Goal: Task Accomplishment & Management: Use online tool/utility

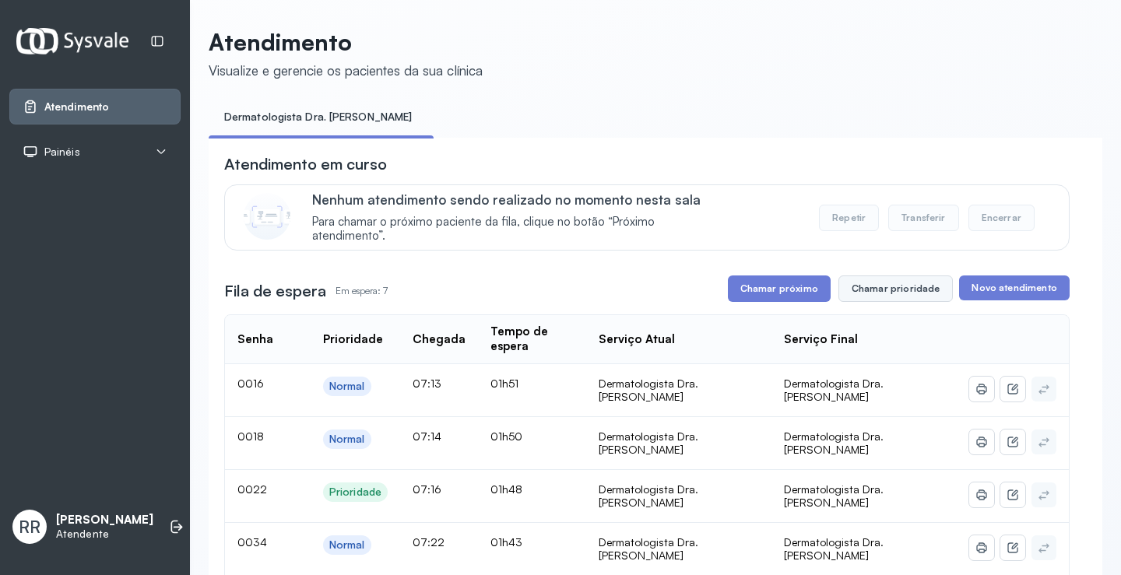
click at [908, 290] on button "Chamar prioridade" at bounding box center [895, 289] width 115 height 26
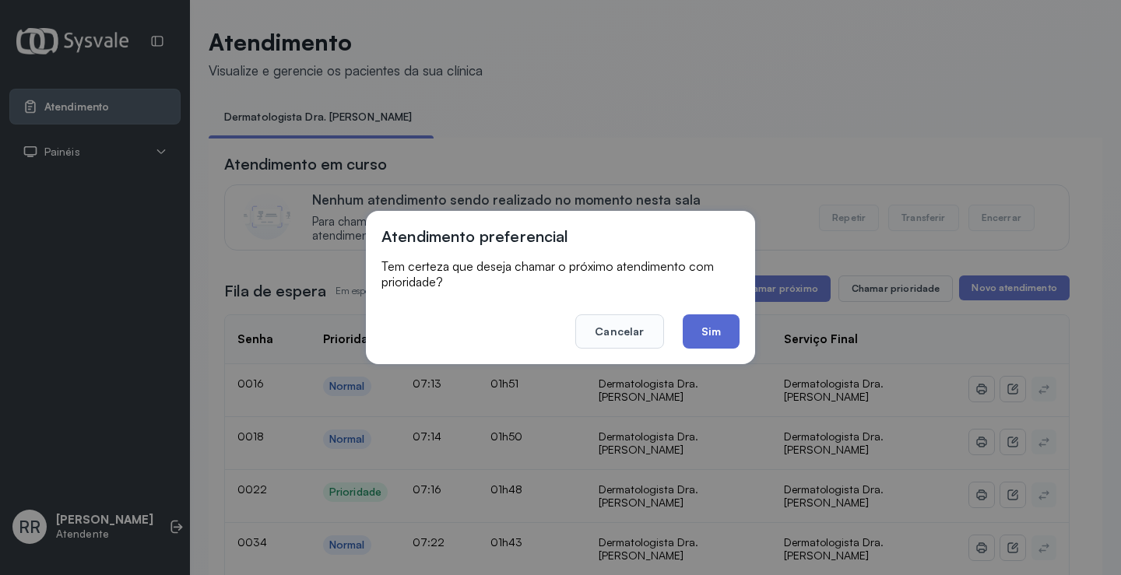
click at [714, 333] on button "Sim" at bounding box center [711, 331] width 57 height 34
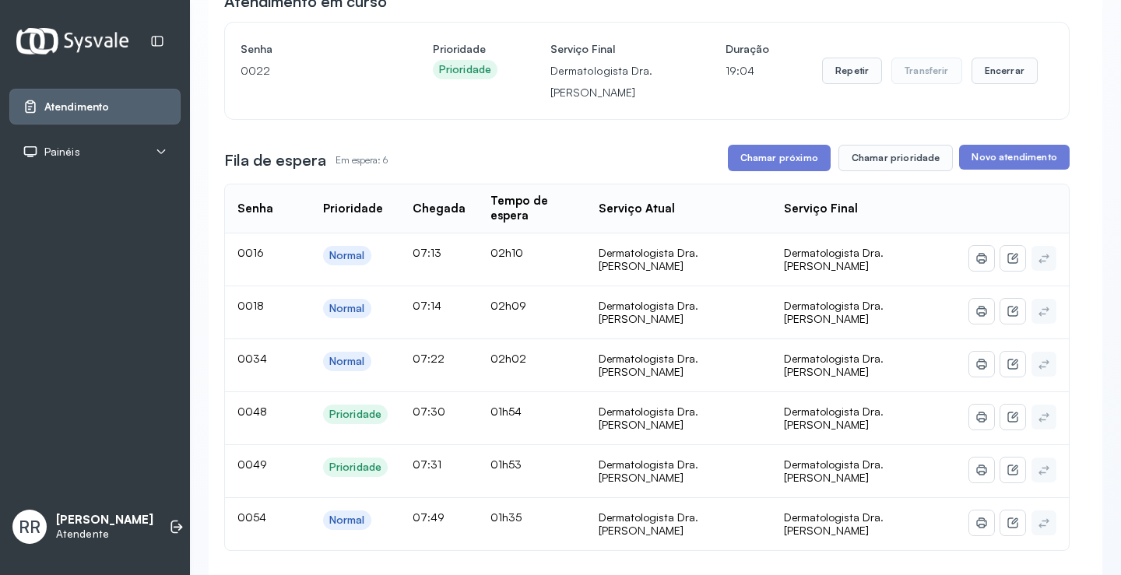
scroll to position [234, 0]
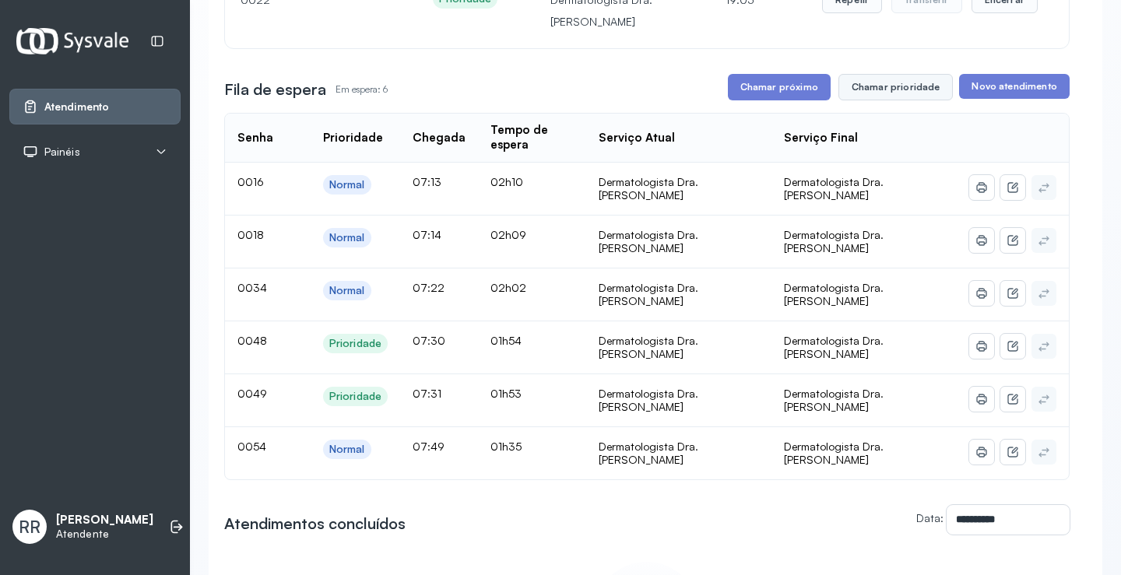
click at [862, 89] on button "Chamar prioridade" at bounding box center [895, 87] width 115 height 26
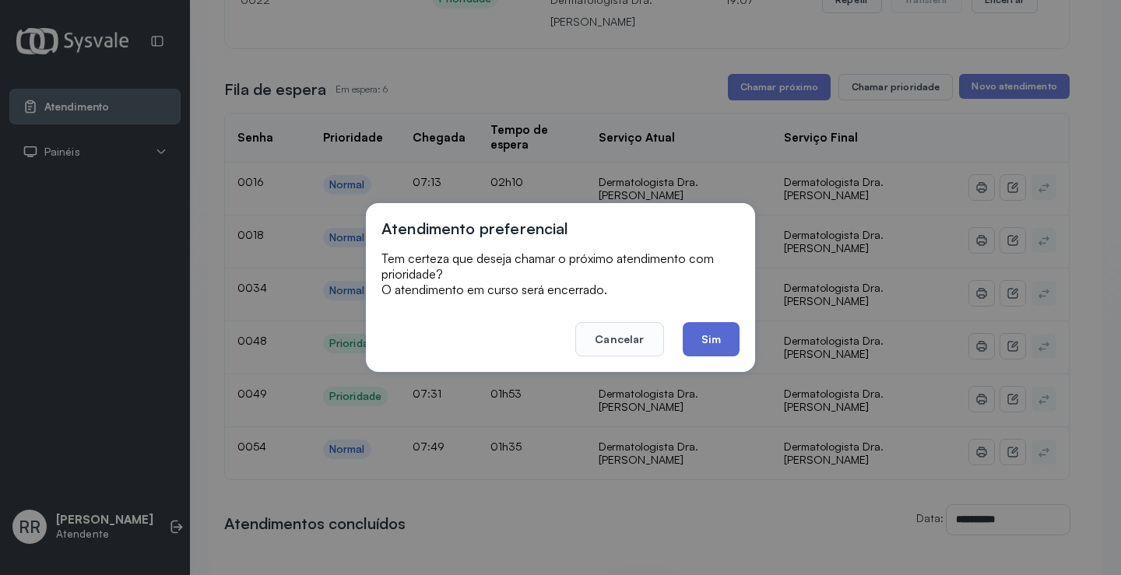
click at [702, 349] on button "Sim" at bounding box center [711, 339] width 57 height 34
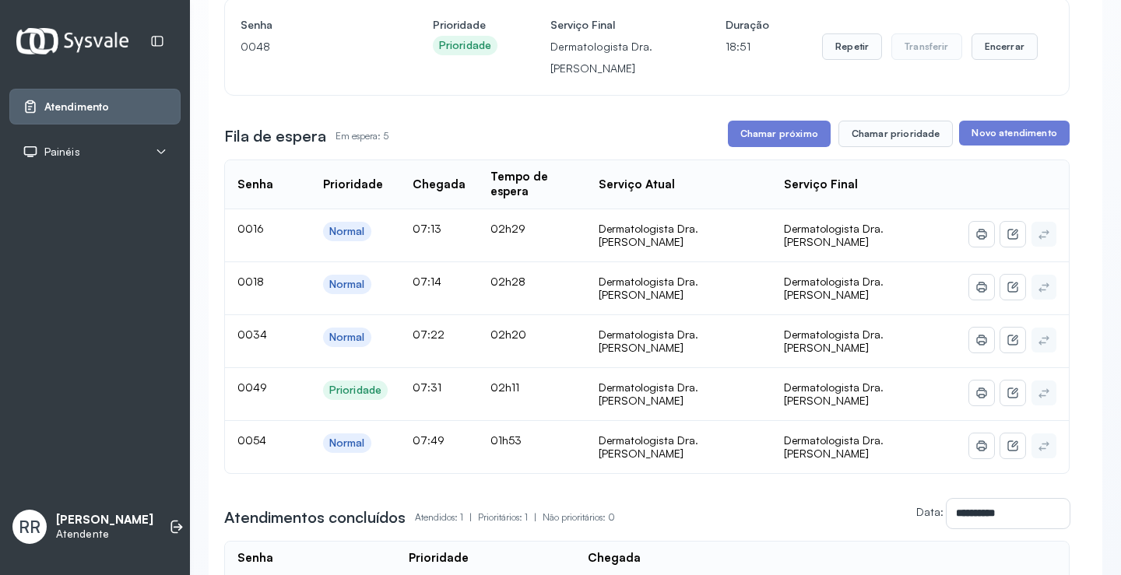
scroll to position [0, 0]
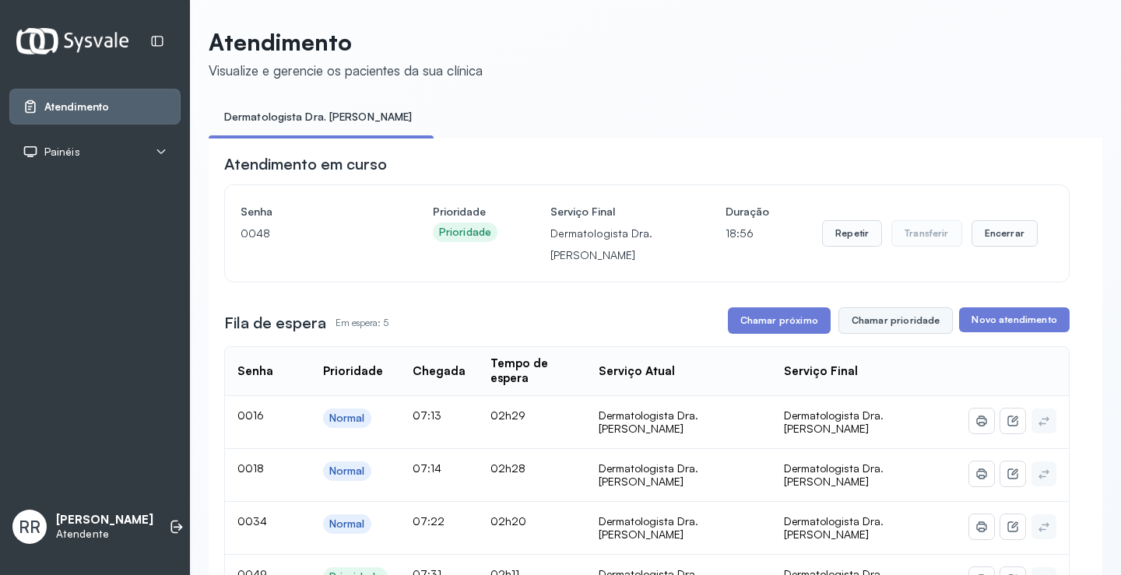
click at [851, 319] on button "Chamar prioridade" at bounding box center [895, 320] width 115 height 26
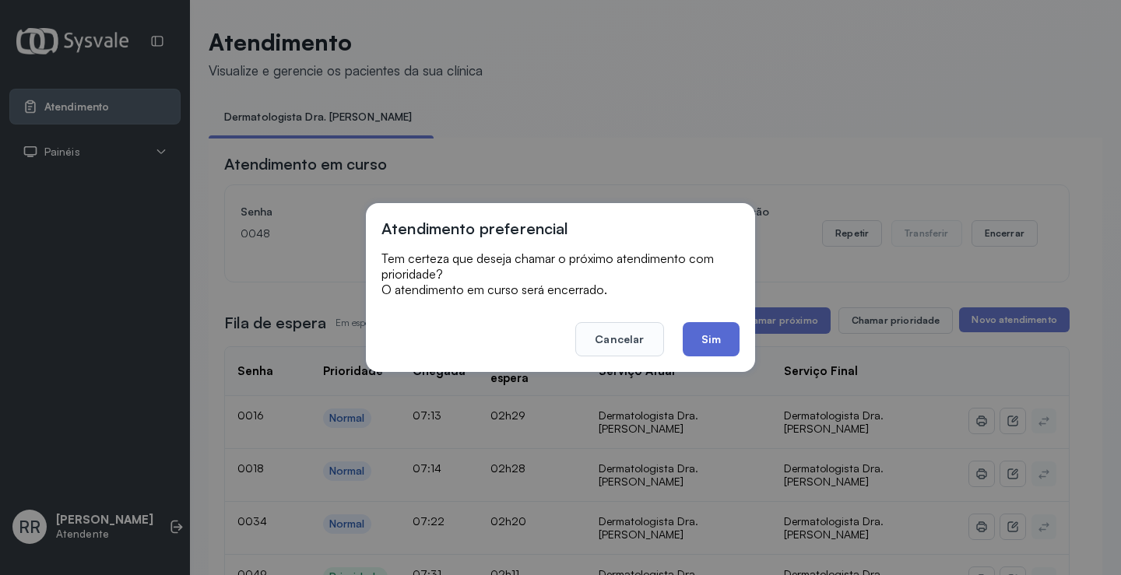
click at [722, 339] on button "Sim" at bounding box center [711, 339] width 57 height 34
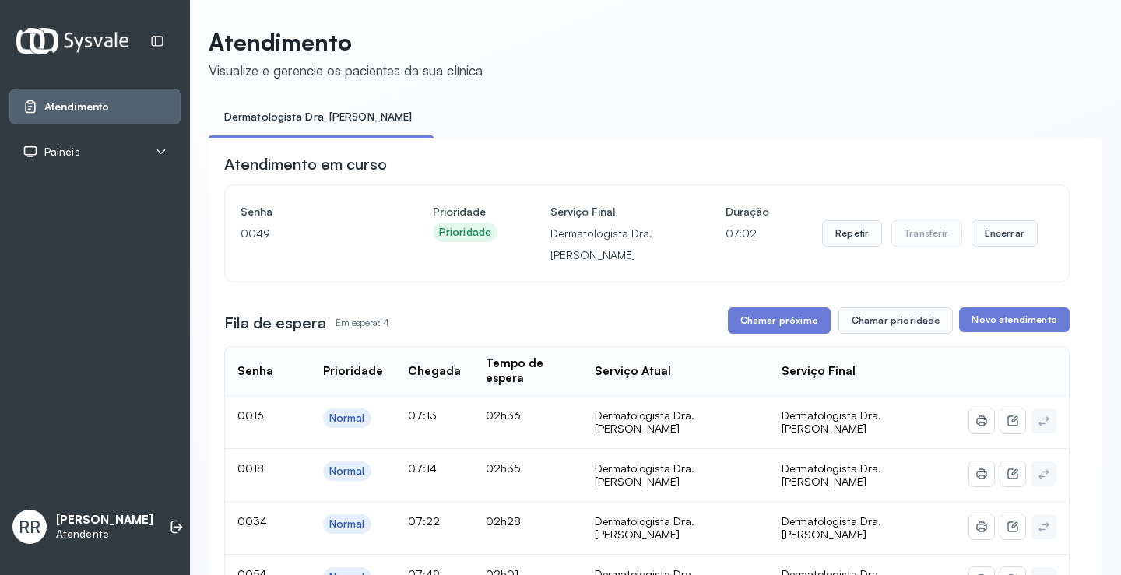
click at [153, 145] on div "Painéis" at bounding box center [95, 152] width 145 height 16
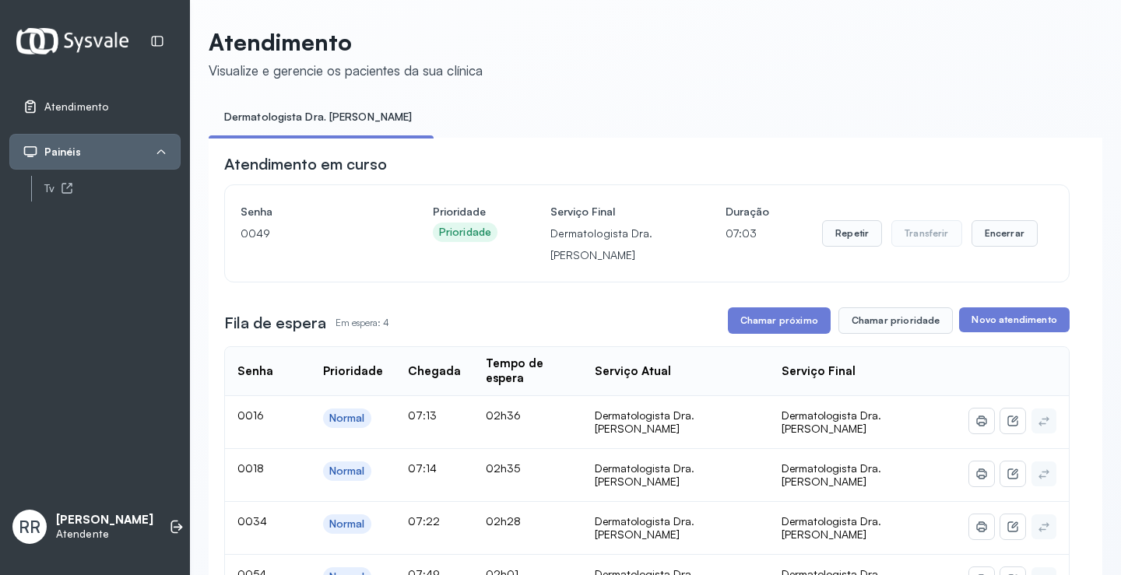
click at [144, 107] on link "Atendimento" at bounding box center [95, 107] width 145 height 16
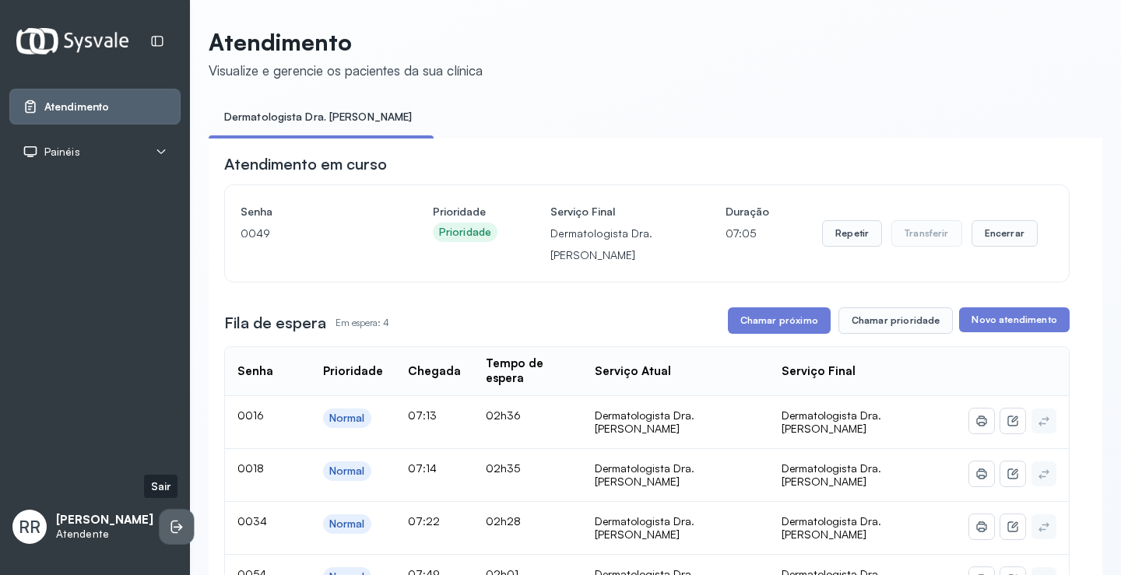
click at [169, 519] on icon at bounding box center [177, 527] width 16 height 16
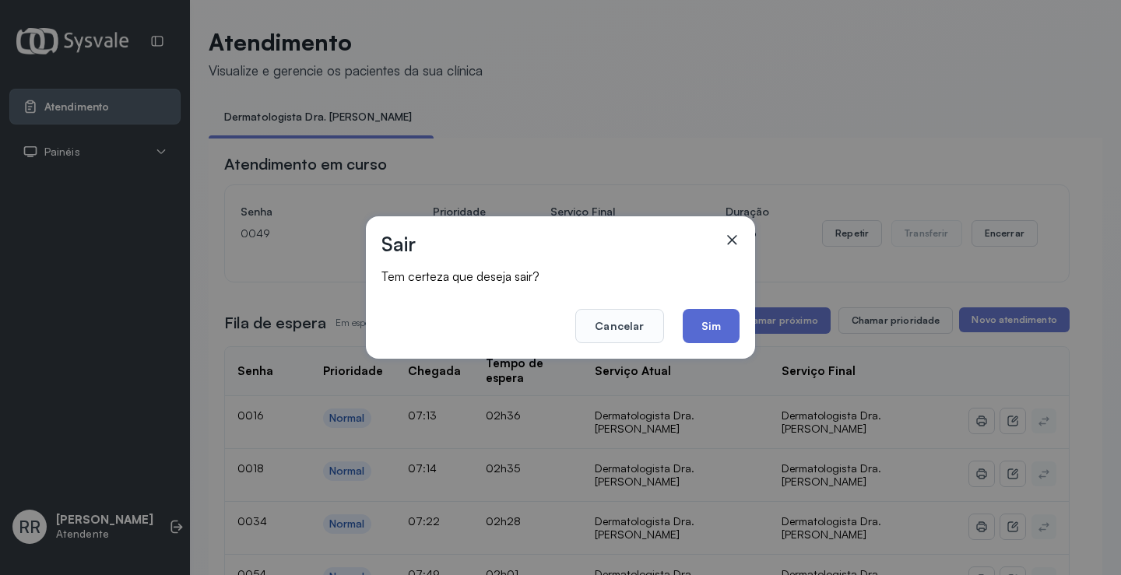
click at [705, 323] on button "Sim" at bounding box center [711, 326] width 57 height 34
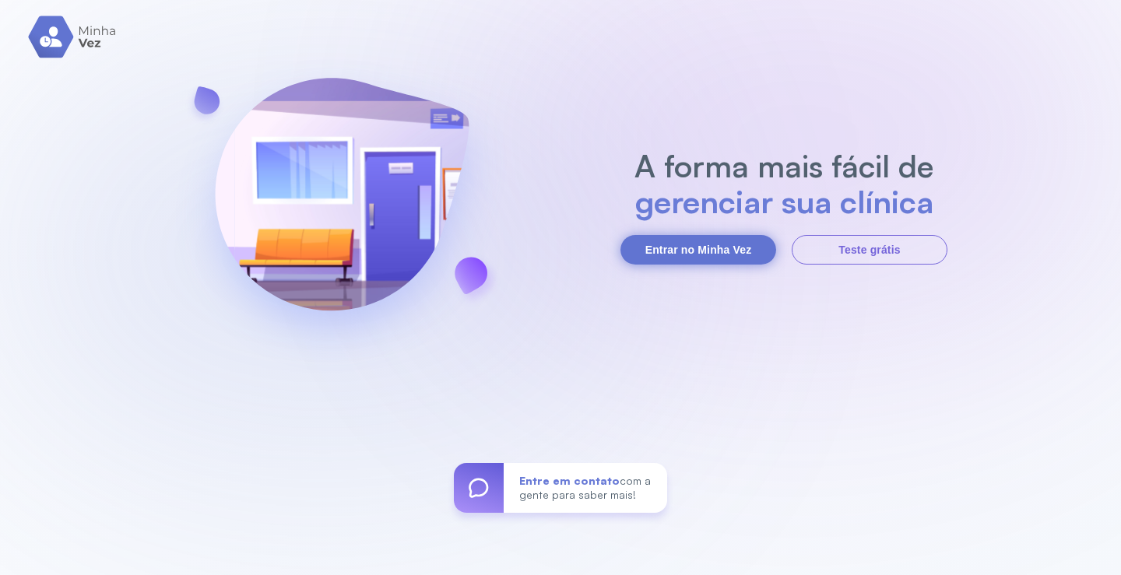
click at [739, 262] on button "Entrar no Minha Vez" at bounding box center [698, 250] width 156 height 30
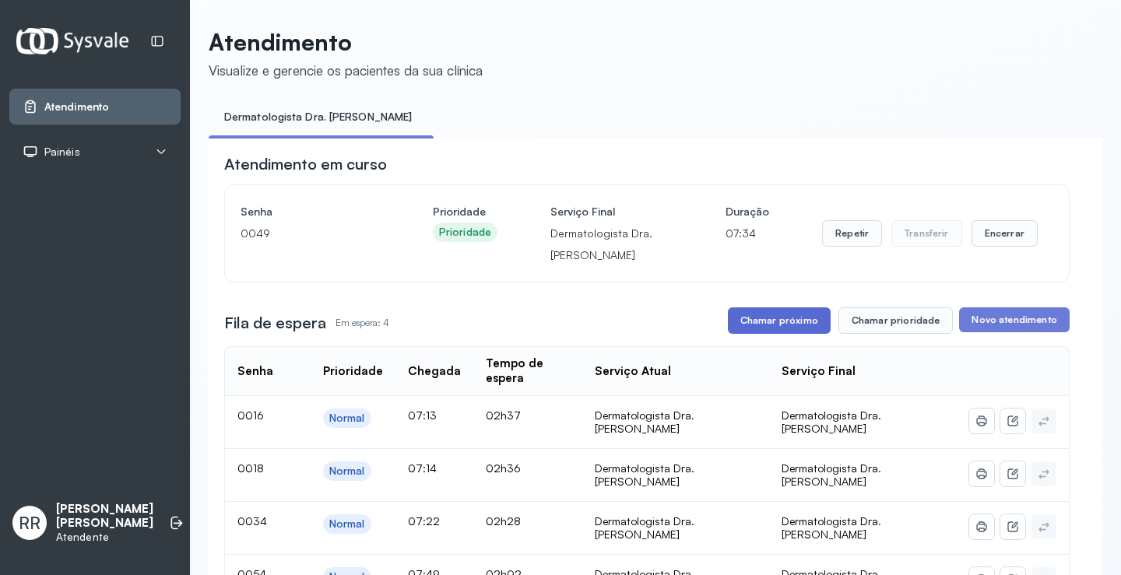
click at [789, 318] on button "Chamar próximo" at bounding box center [779, 320] width 103 height 26
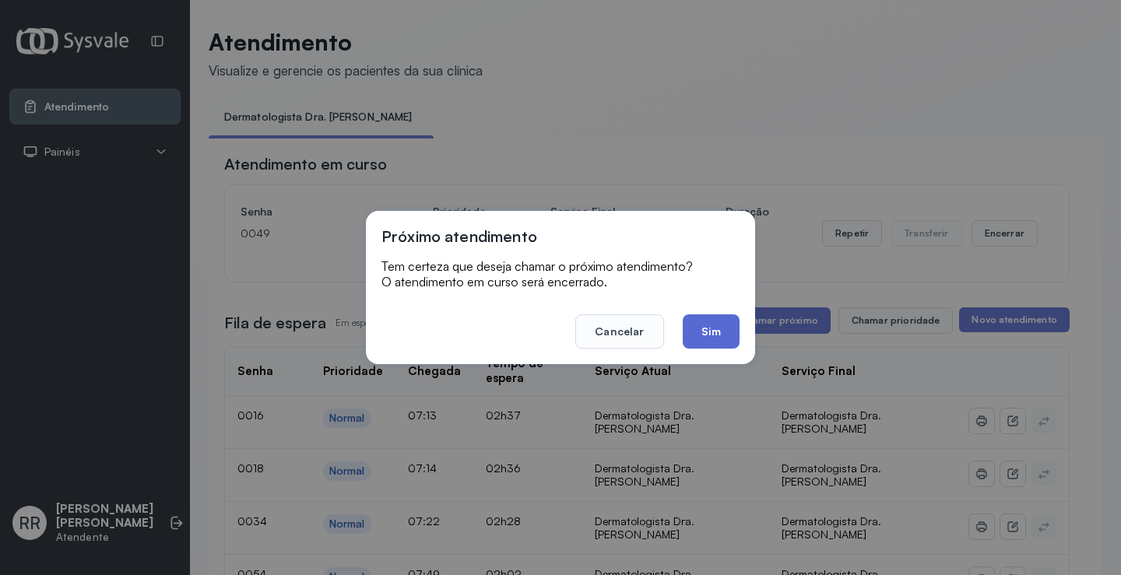
click at [725, 334] on button "Sim" at bounding box center [711, 331] width 57 height 34
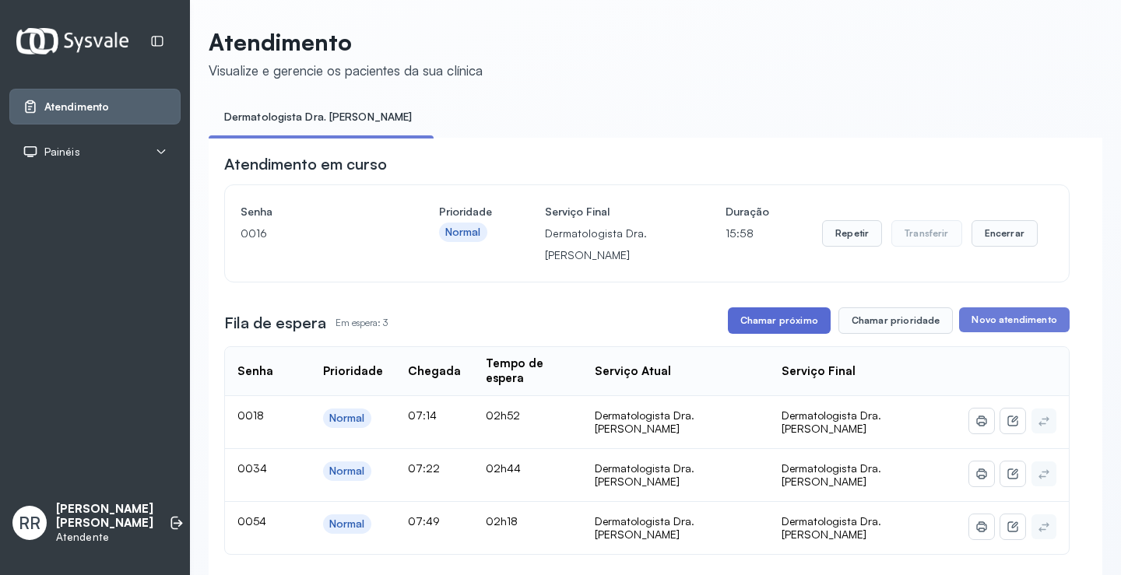
click at [781, 322] on button "Chamar próximo" at bounding box center [779, 320] width 103 height 26
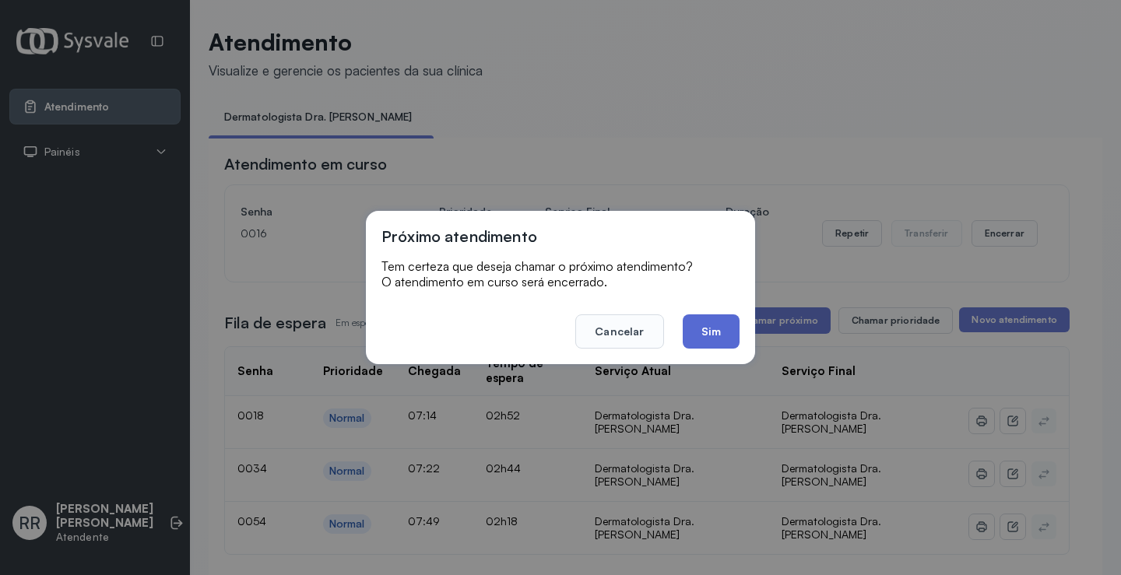
click at [703, 336] on button "Sim" at bounding box center [711, 331] width 57 height 34
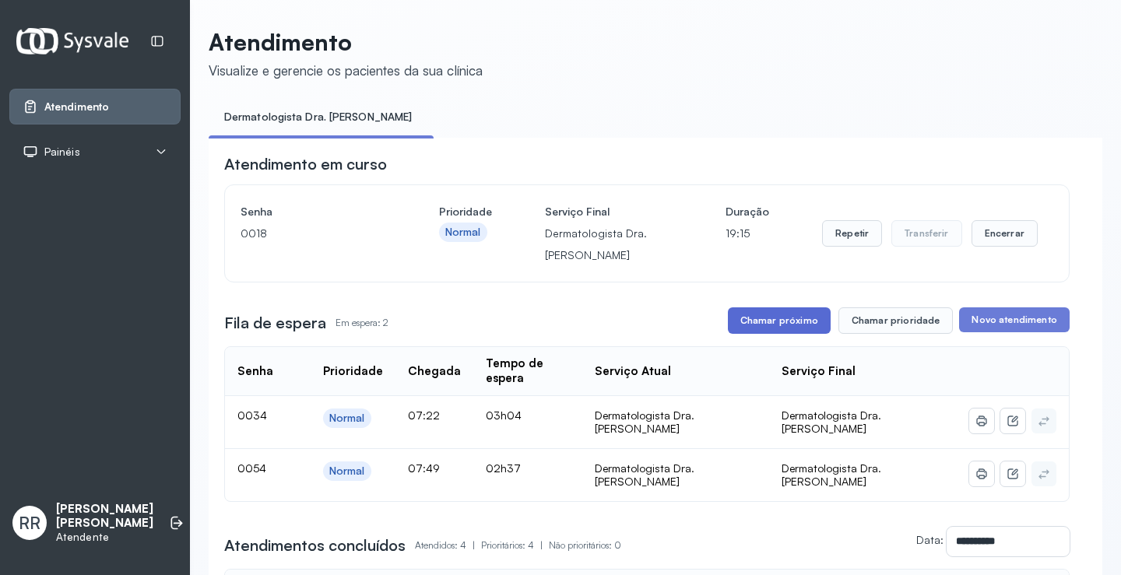
click at [793, 326] on button "Chamar próximo" at bounding box center [779, 320] width 103 height 26
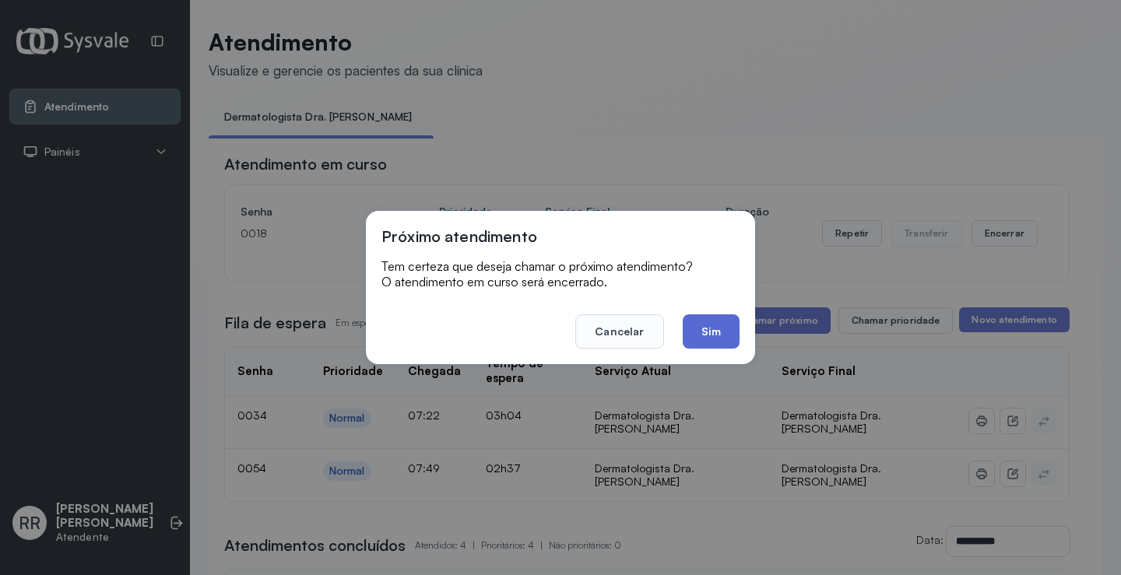
click at [725, 334] on button "Sim" at bounding box center [711, 331] width 57 height 34
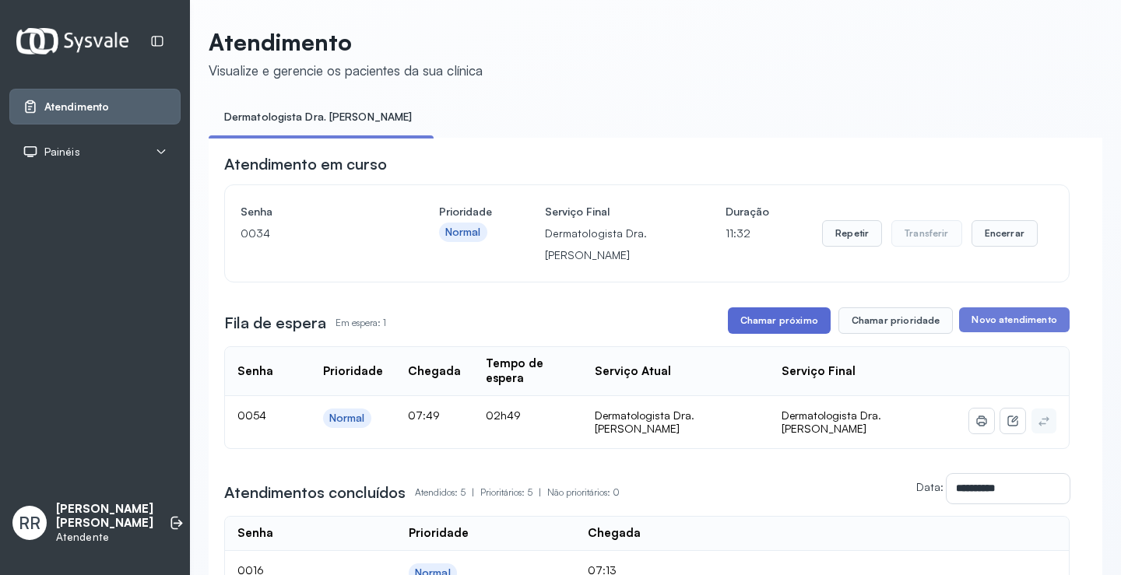
click at [799, 330] on button "Chamar próximo" at bounding box center [779, 320] width 103 height 26
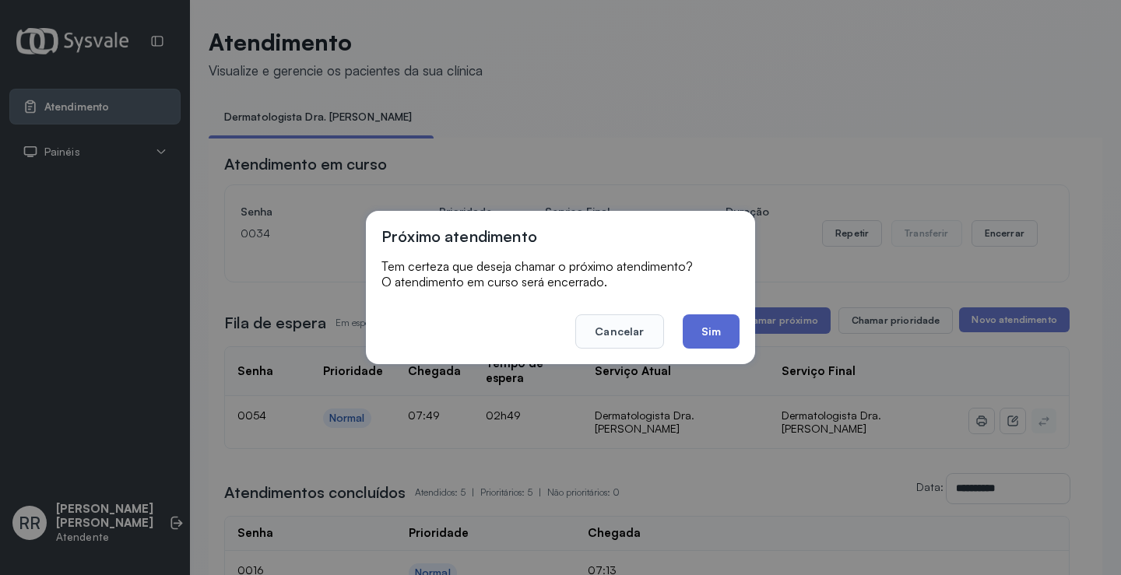
click at [697, 332] on button "Sim" at bounding box center [711, 331] width 57 height 34
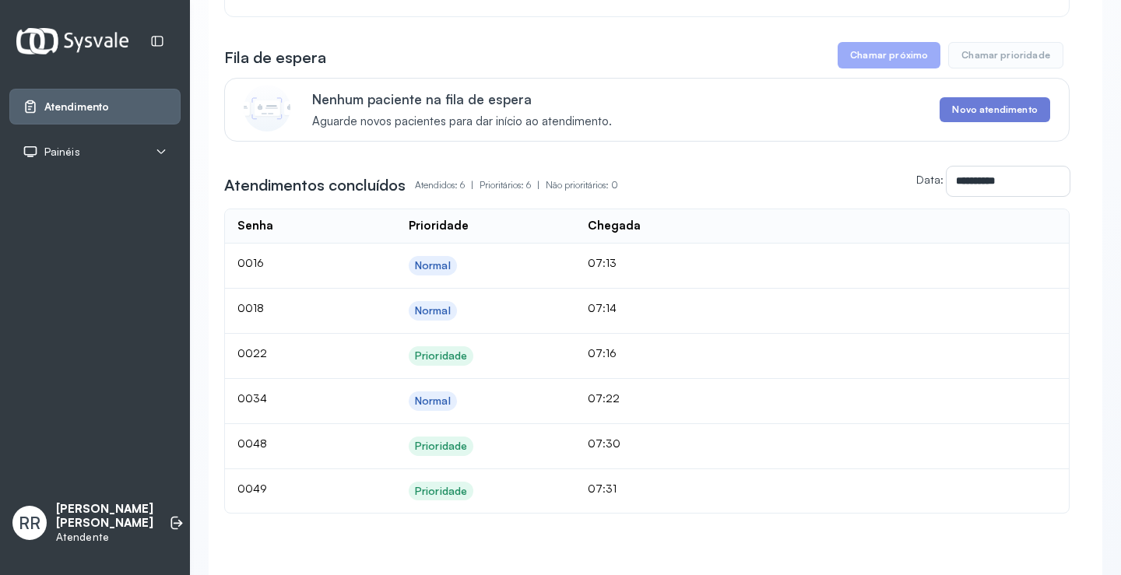
scroll to position [286, 0]
